Goal: Task Accomplishment & Management: Use online tool/utility

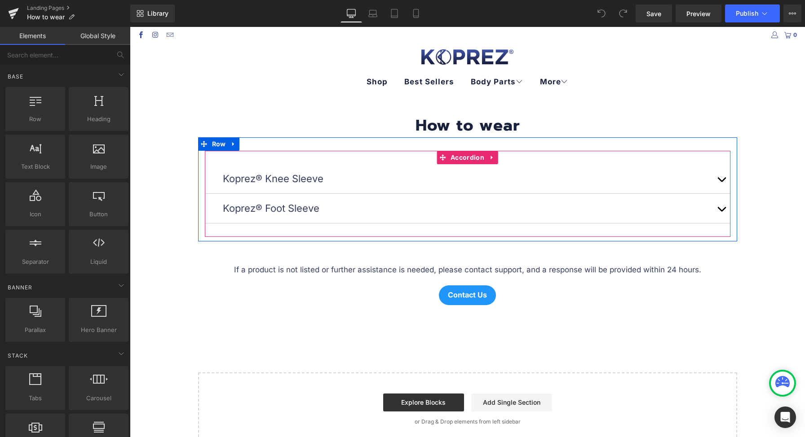
click at [714, 204] on button "button" at bounding box center [721, 208] width 18 height 29
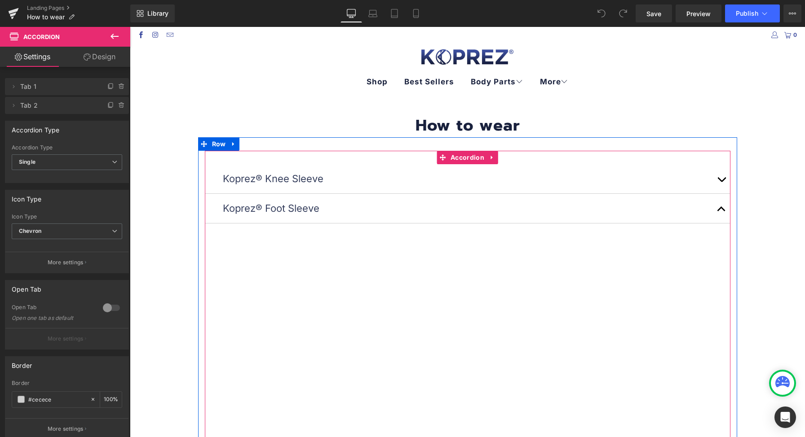
click at [712, 176] on button "button" at bounding box center [721, 178] width 18 height 29
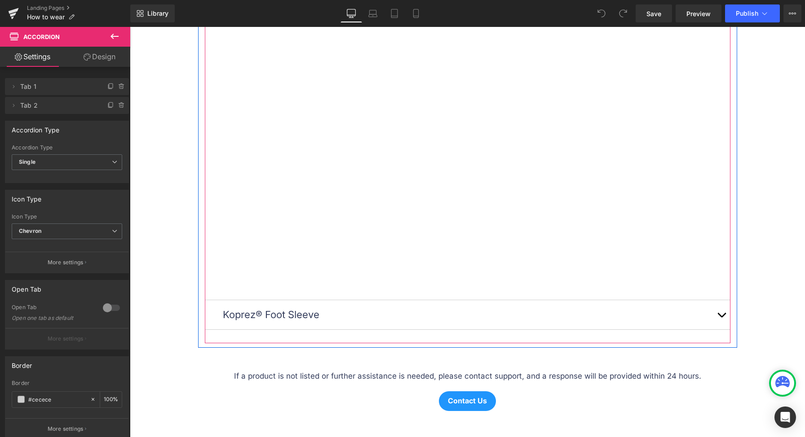
click at [718, 324] on button "button" at bounding box center [721, 314] width 18 height 29
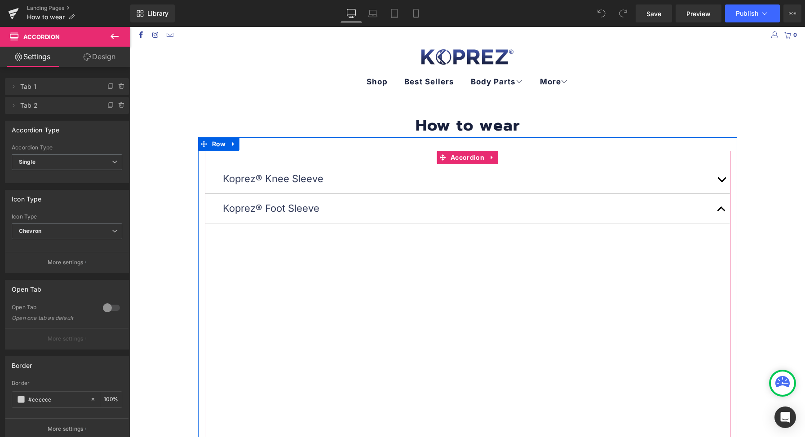
click at [714, 175] on button "button" at bounding box center [721, 178] width 18 height 29
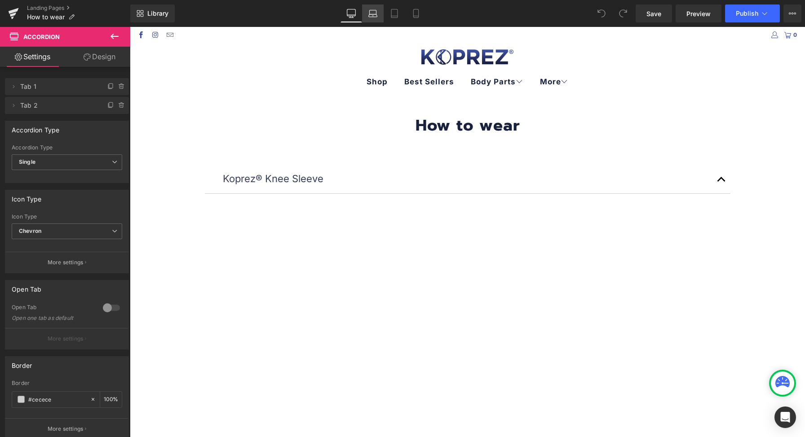
click at [379, 14] on link "Laptop" at bounding box center [373, 13] width 22 height 18
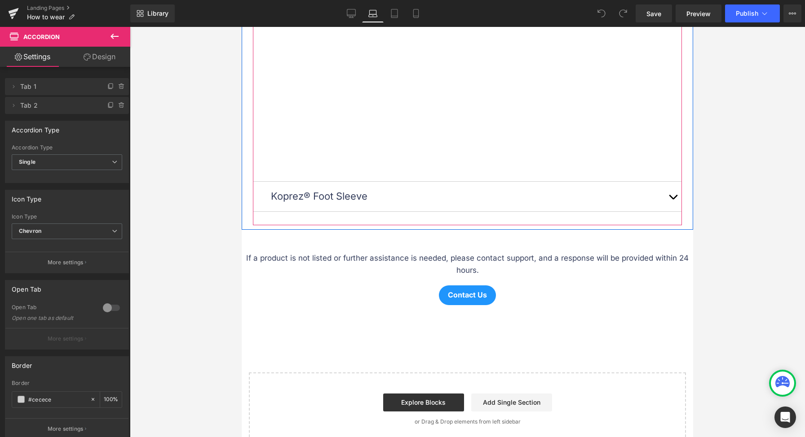
click at [666, 188] on button "button" at bounding box center [673, 196] width 18 height 29
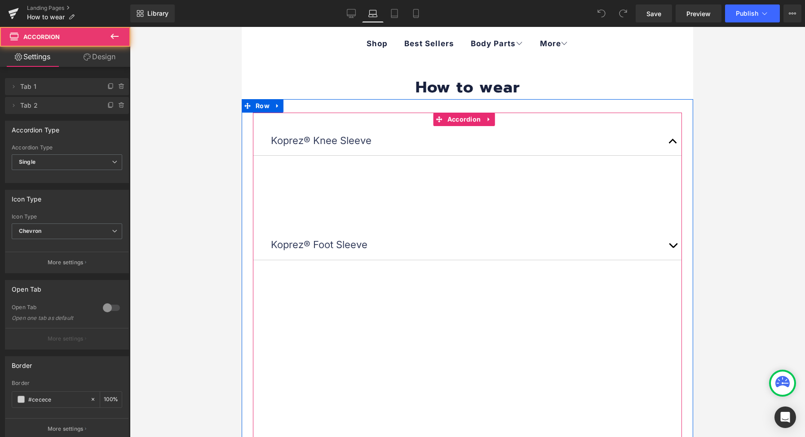
scroll to position [16, 0]
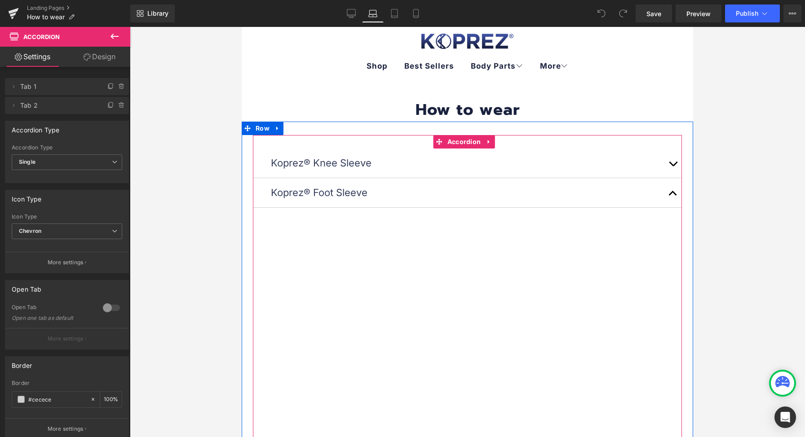
click at [665, 190] on button "button" at bounding box center [673, 192] width 18 height 29
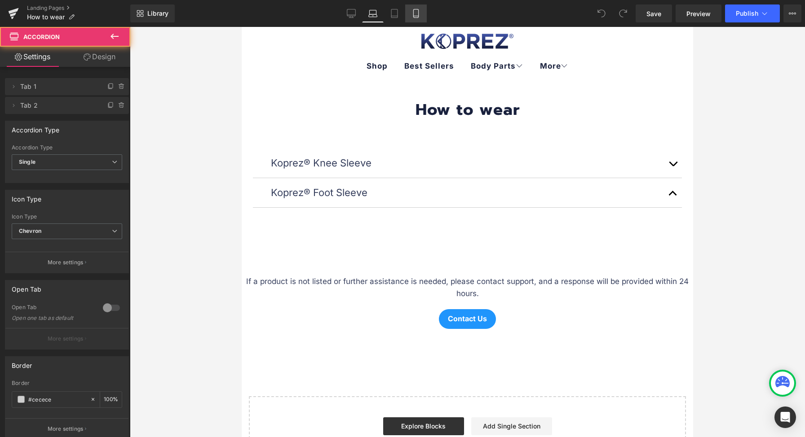
click at [420, 9] on icon at bounding box center [415, 13] width 9 height 9
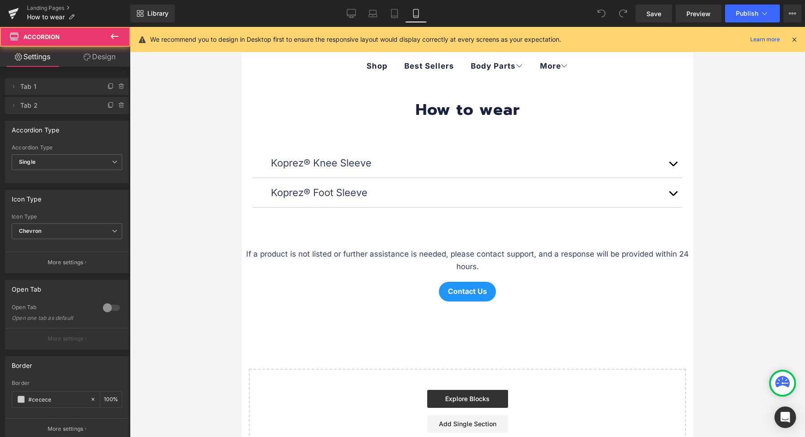
scroll to position [0, 0]
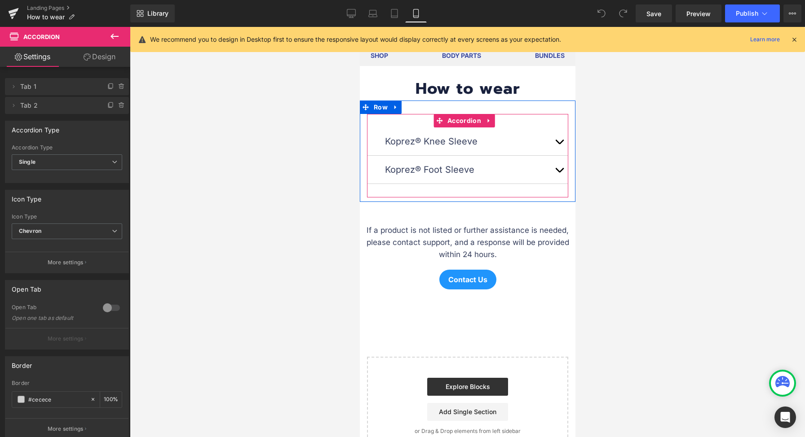
click at [559, 172] on span "button" at bounding box center [559, 172] width 0 height 0
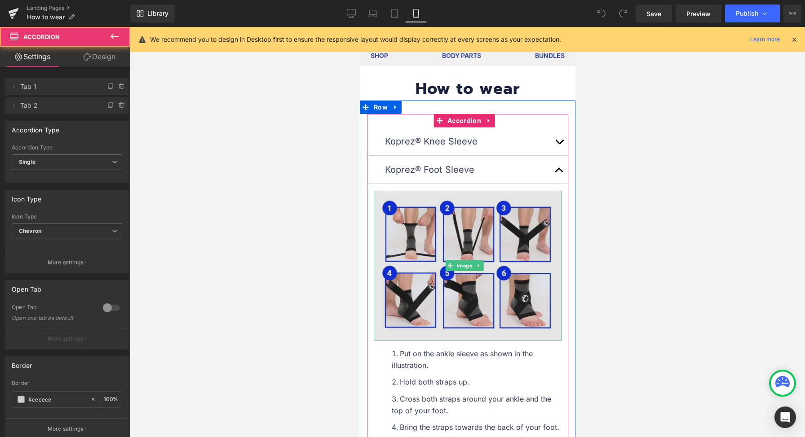
click at [445, 206] on img at bounding box center [467, 266] width 188 height 150
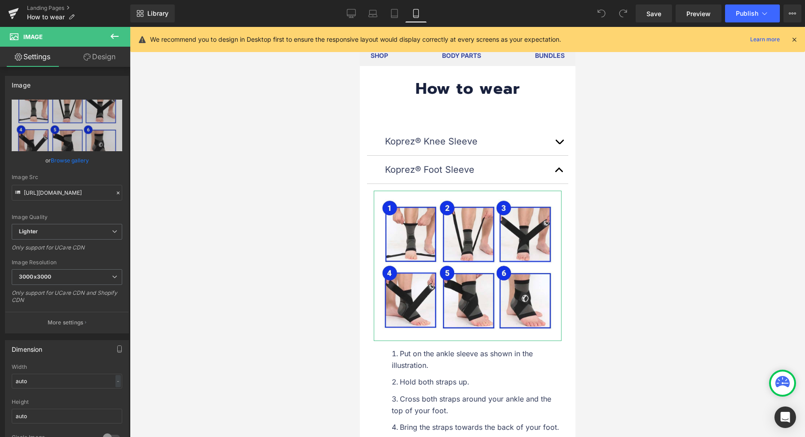
click at [104, 51] on link "Design" at bounding box center [99, 57] width 65 height 20
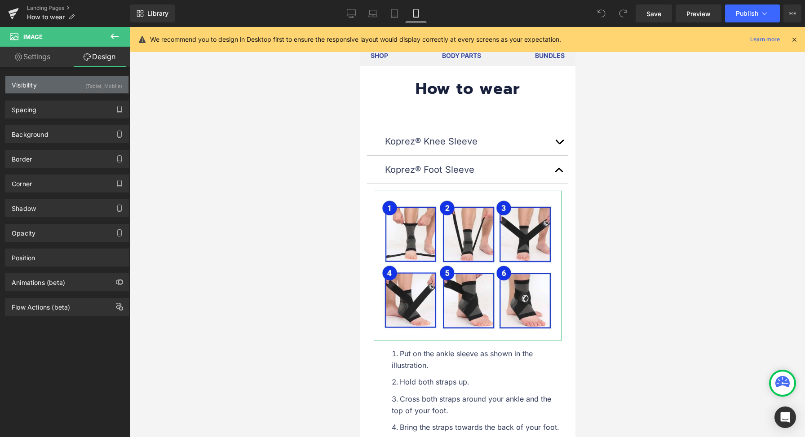
click at [69, 84] on div "Visibility (Tablet, Mobile)" at bounding box center [66, 84] width 123 height 17
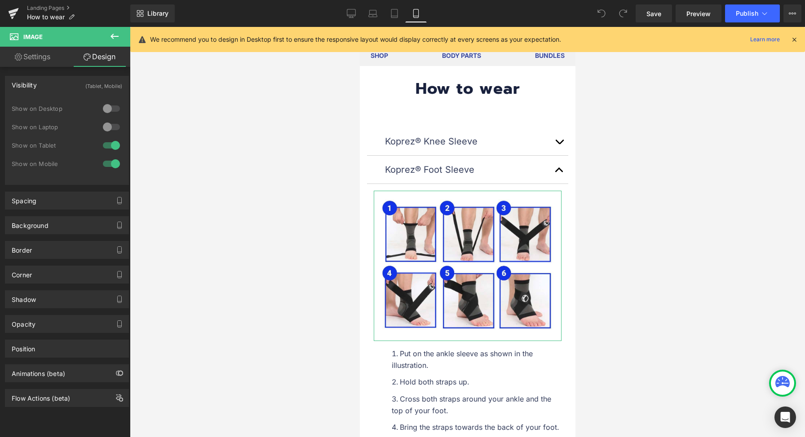
click at [109, 107] on div at bounding box center [112, 108] width 22 height 14
click at [106, 127] on div at bounding box center [112, 127] width 22 height 14
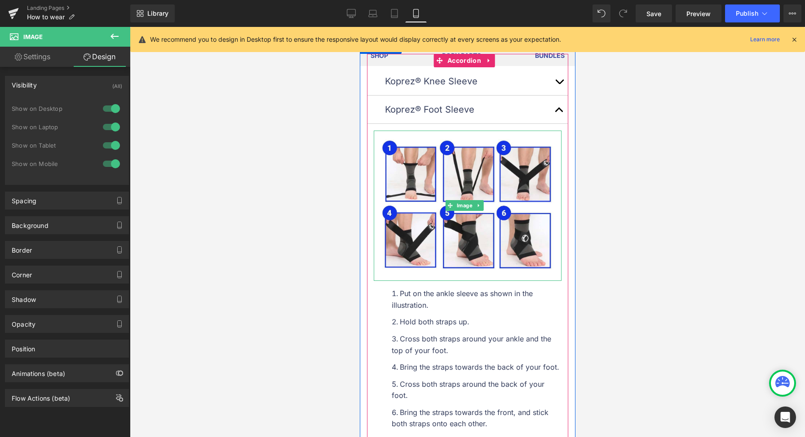
scroll to position [187, 0]
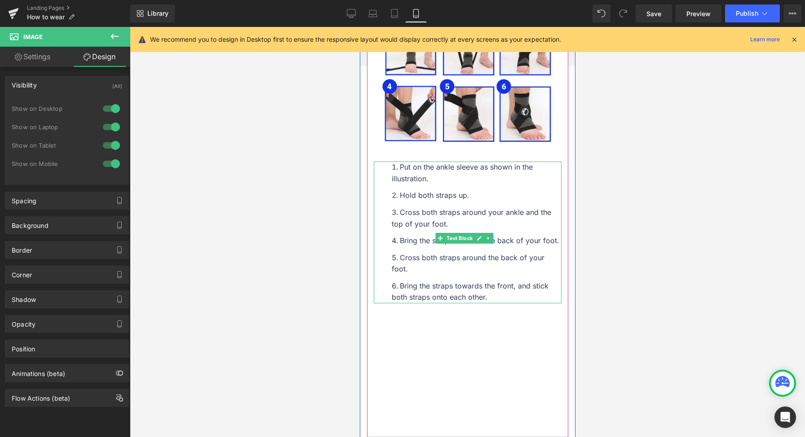
click at [389, 162] on ol "Put on the ankle sleeve as shown in the illustration. Hold both straps up. Cros…" at bounding box center [467, 233] width 188 height 142
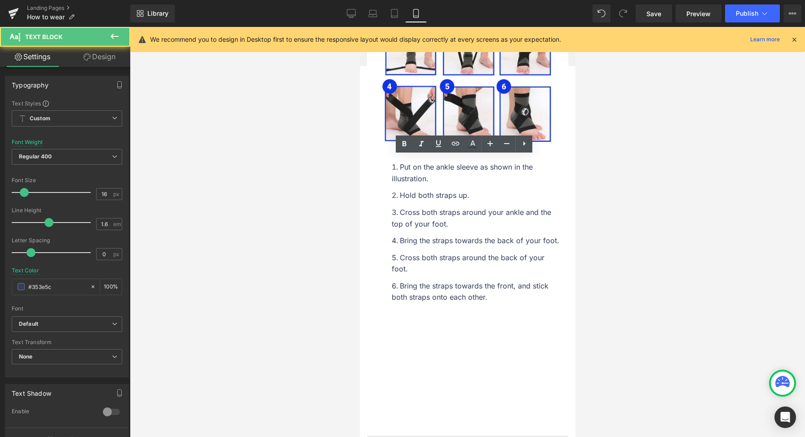
click at [117, 59] on link "Design" at bounding box center [99, 57] width 65 height 20
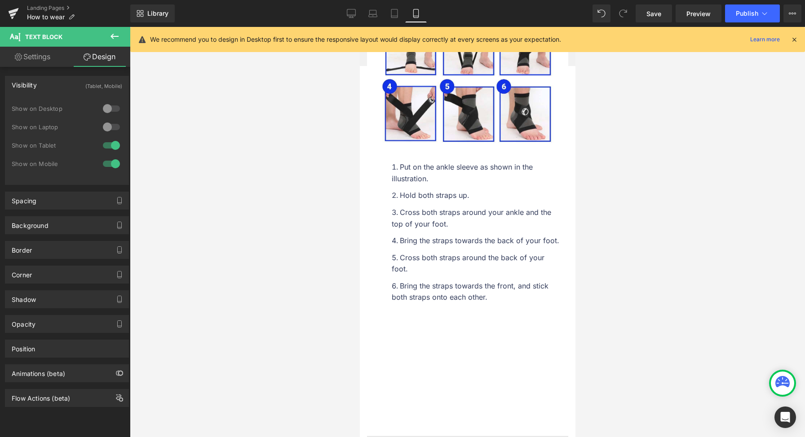
click at [105, 113] on div at bounding box center [112, 108] width 22 height 14
click at [104, 123] on div at bounding box center [112, 127] width 22 height 14
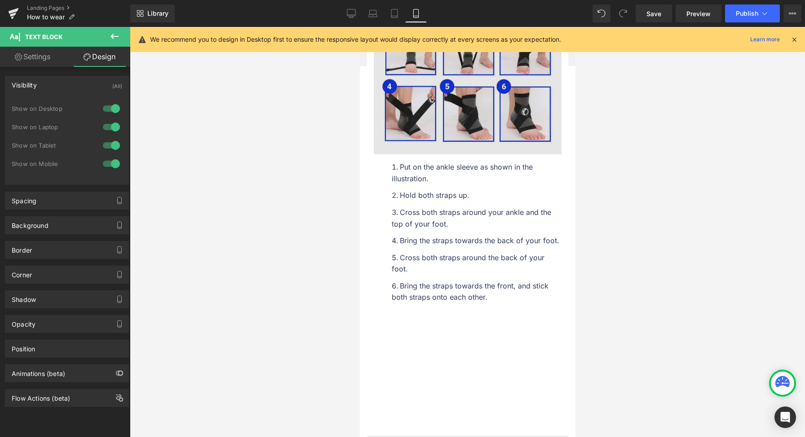
scroll to position [0, 0]
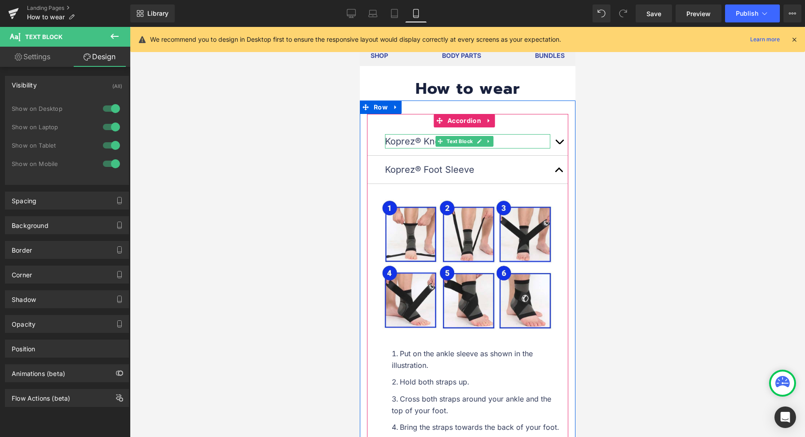
click at [547, 142] on div at bounding box center [548, 141] width 2 height 14
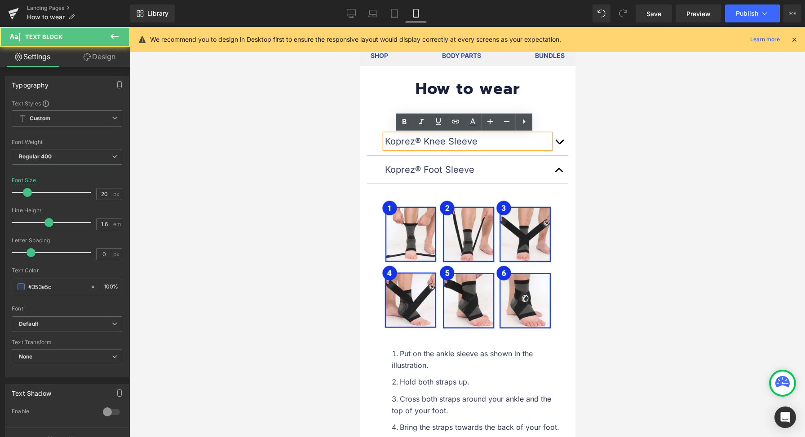
click at [550, 142] on button "button" at bounding box center [559, 142] width 18 height 28
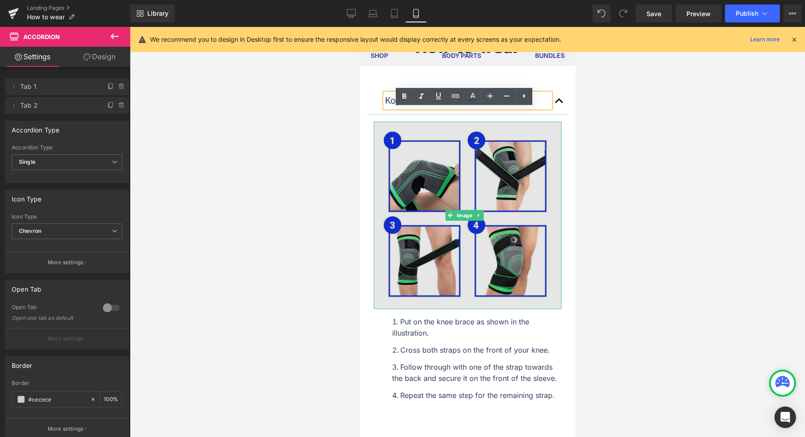
scroll to position [79, 0]
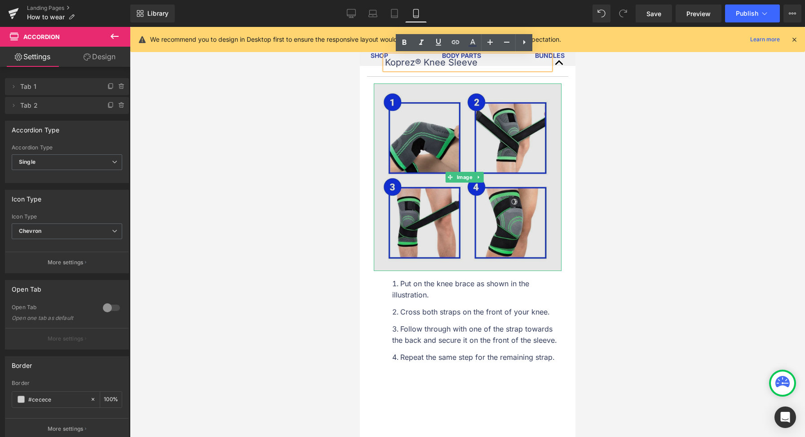
click at [447, 124] on img at bounding box center [467, 178] width 188 height 188
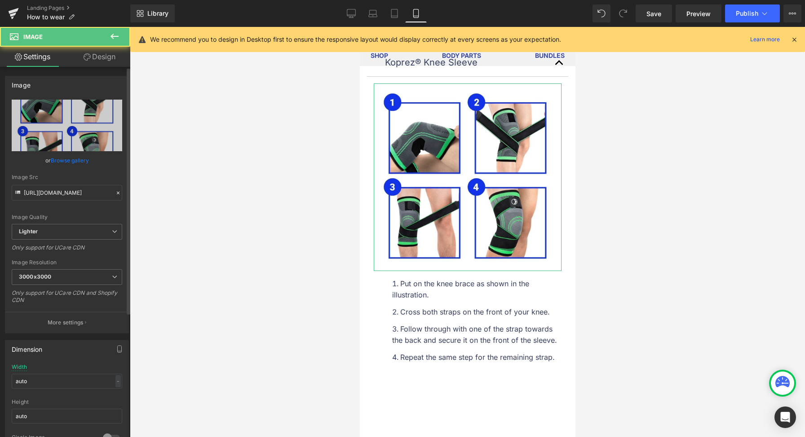
click at [106, 69] on div "Image [URL][DOMAIN_NAME] Replace Image Upload image or Browse gallery Image Src…" at bounding box center [67, 201] width 134 height 264
click at [109, 59] on link "Design" at bounding box center [99, 57] width 65 height 20
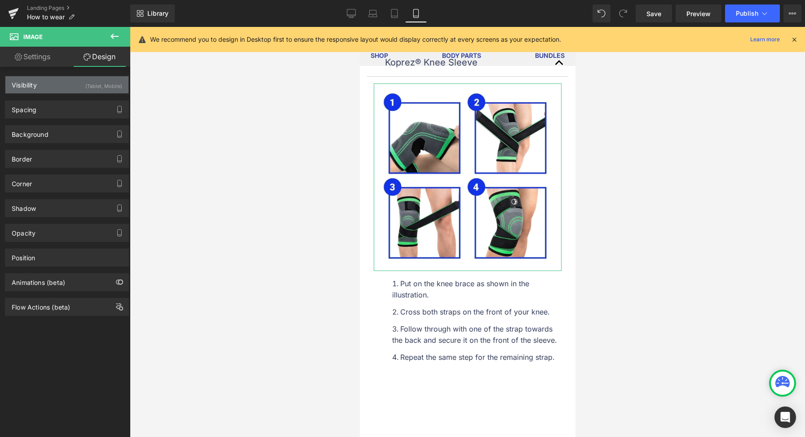
click at [97, 90] on div "(Tablet, Mobile)" at bounding box center [103, 83] width 37 height 15
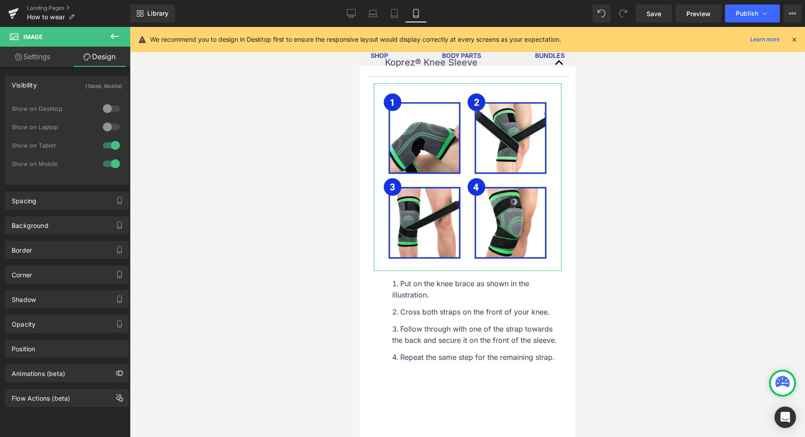
click at [109, 111] on div at bounding box center [112, 108] width 22 height 14
click at [108, 121] on div at bounding box center [112, 127] width 22 height 14
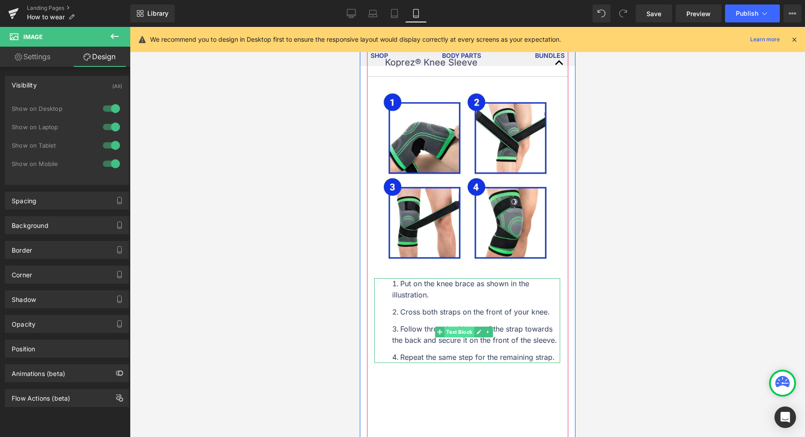
click at [449, 329] on span "Text Block" at bounding box center [459, 332] width 30 height 11
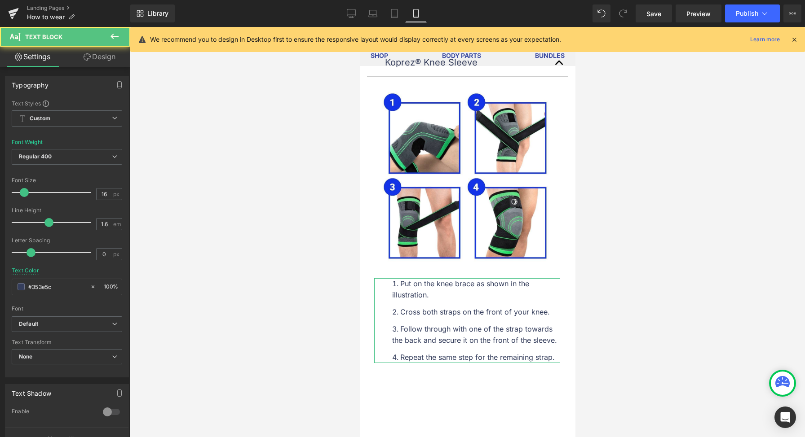
click at [98, 58] on link "Design" at bounding box center [99, 57] width 65 height 20
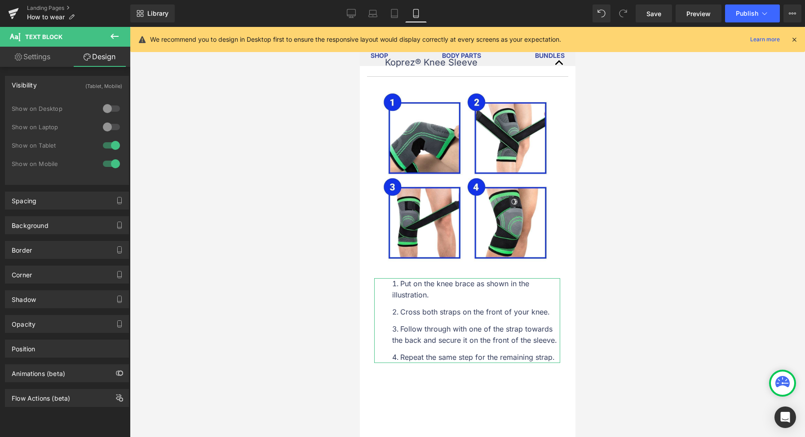
click at [116, 105] on div at bounding box center [112, 108] width 22 height 14
click at [107, 120] on div "1 Show on Desktop 0 Show on Laptop 1 Show on Tablet 1 Show on Mobile" at bounding box center [67, 139] width 110 height 78
click at [105, 128] on div at bounding box center [112, 127] width 22 height 14
click at [360, 15] on link "Desktop" at bounding box center [351, 13] width 22 height 18
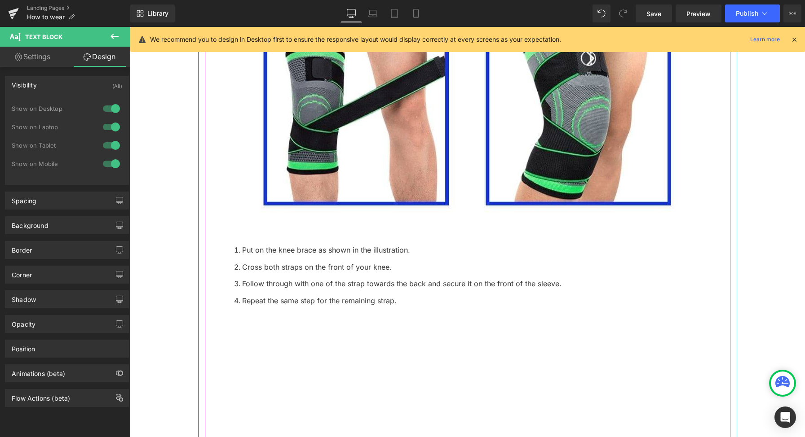
scroll to position [523, 0]
